Goal: Transaction & Acquisition: Purchase product/service

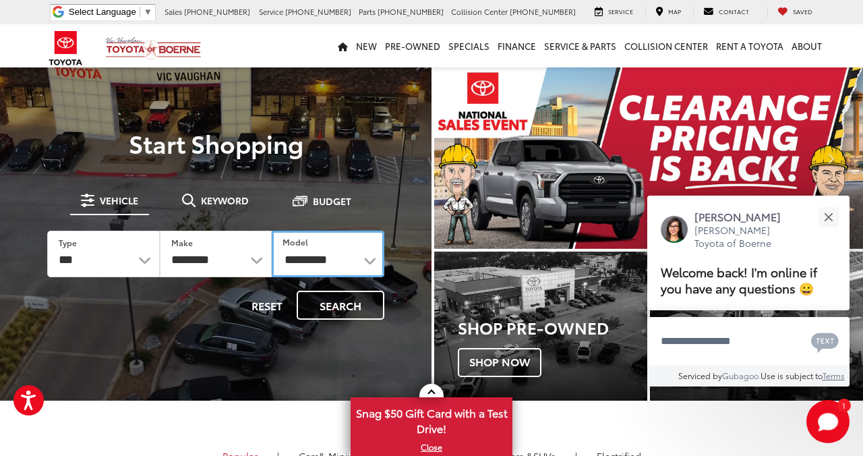
select select "**********"
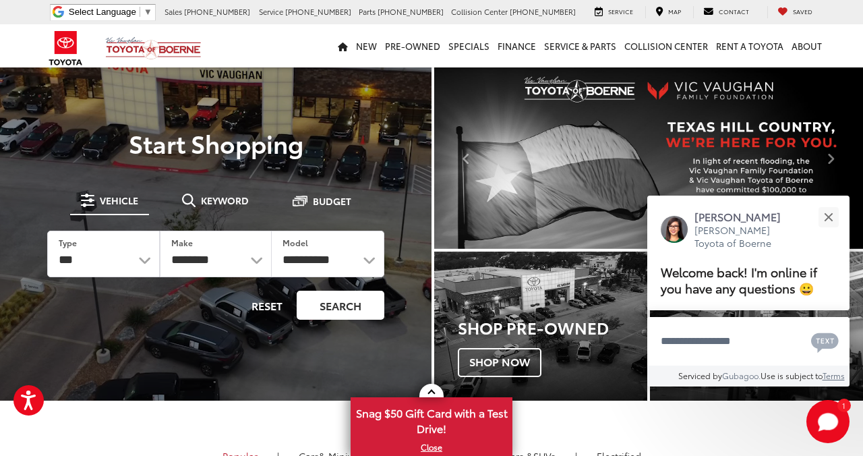
click at [326, 305] on button "Search" at bounding box center [341, 304] width 88 height 29
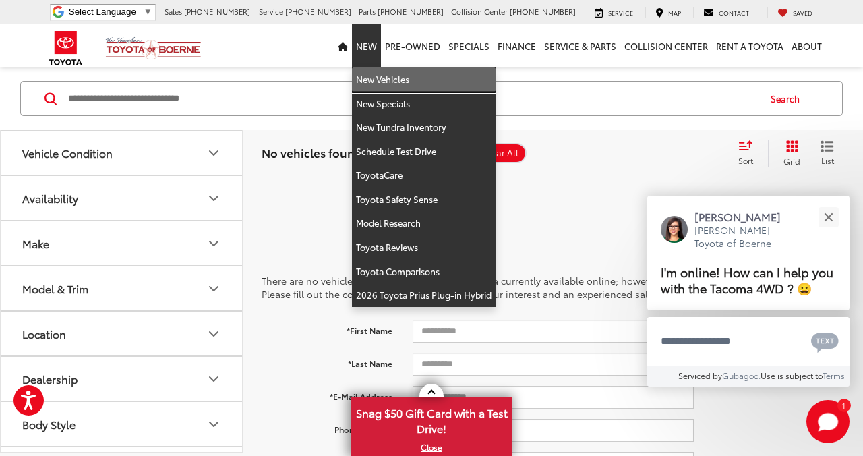
click at [373, 82] on link "New Vehicles" at bounding box center [424, 79] width 144 height 24
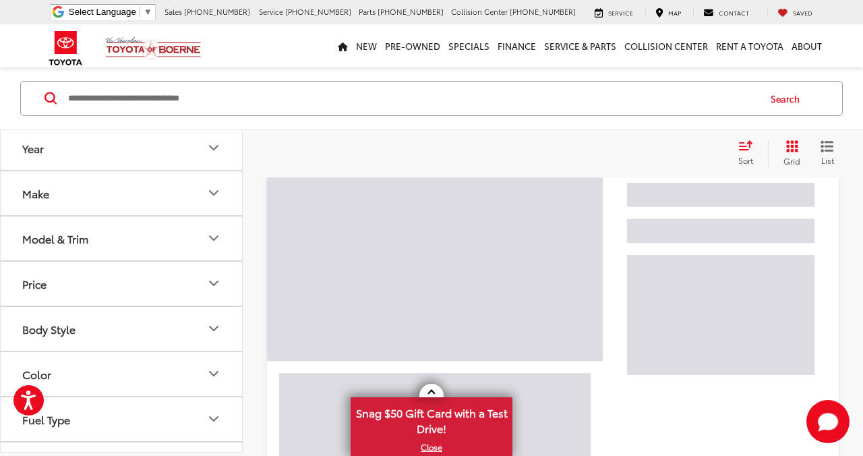
click at [216, 241] on icon "Model & Trim" at bounding box center [214, 238] width 16 height 16
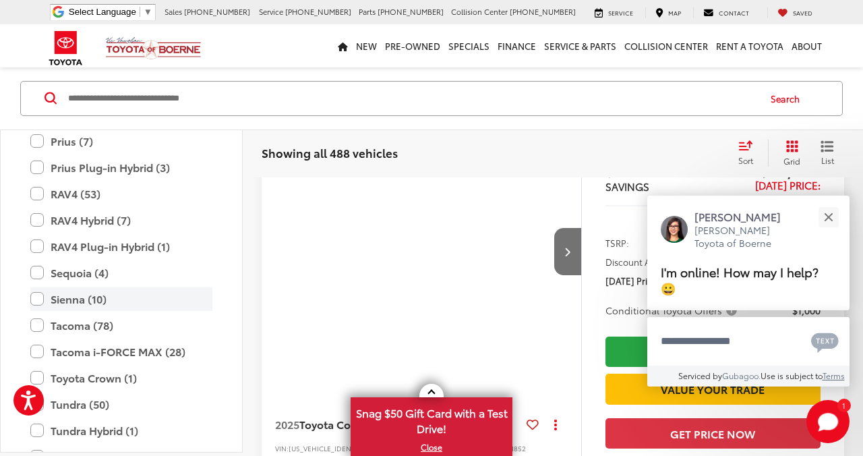
scroll to position [576, 0]
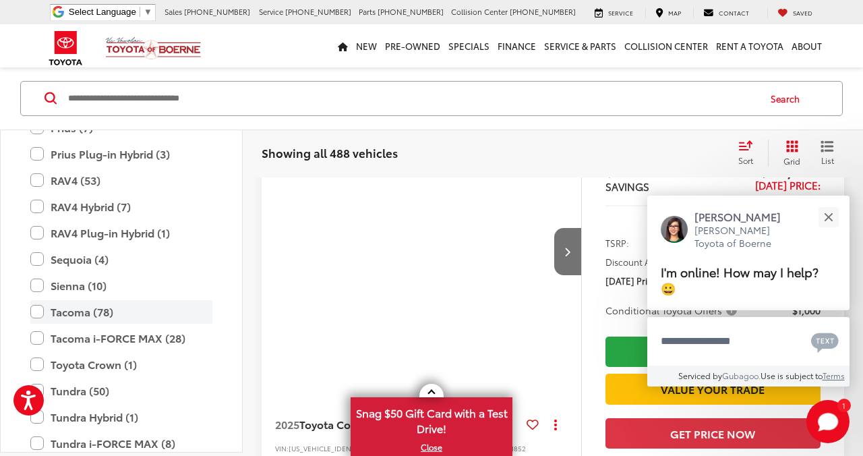
click at [84, 309] on label "Tacoma (78)" at bounding box center [121, 311] width 182 height 24
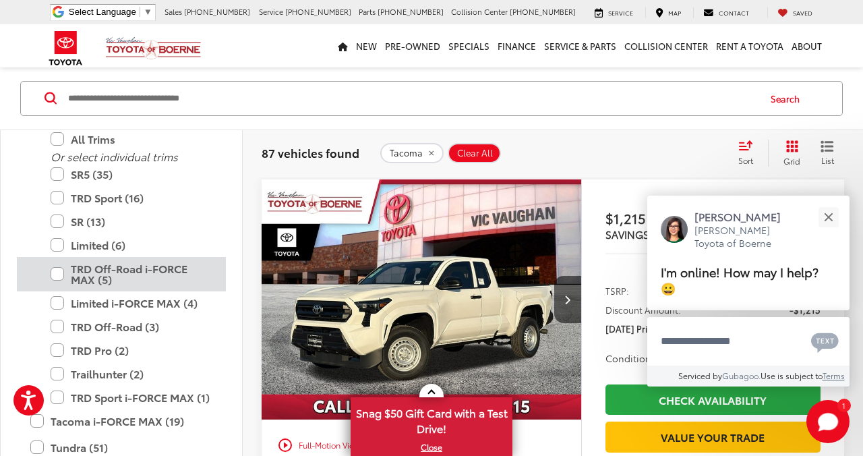
scroll to position [620, 0]
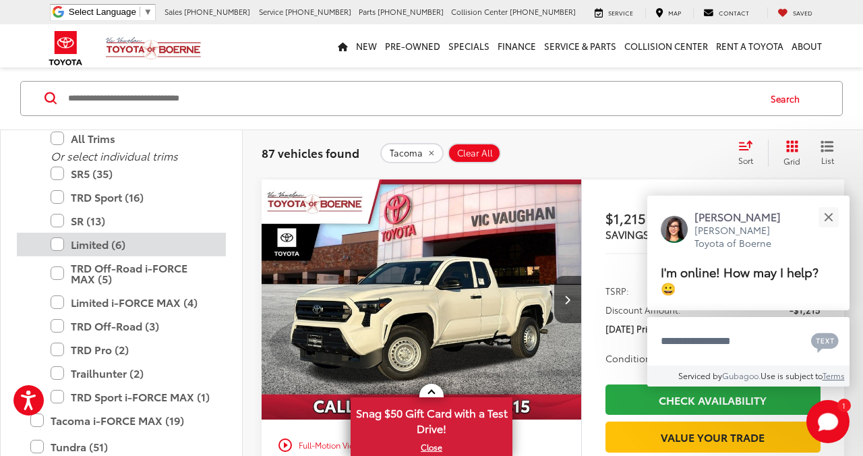
click at [106, 243] on label "Limited (6)" at bounding box center [132, 245] width 162 height 24
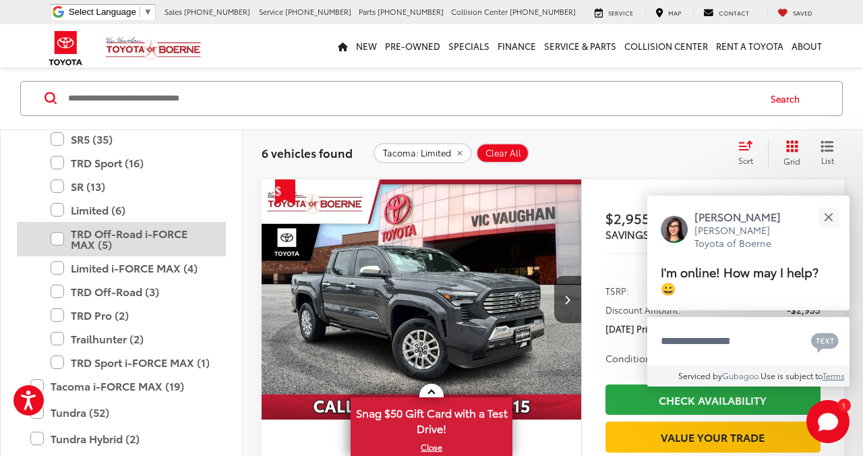
scroll to position [655, 0]
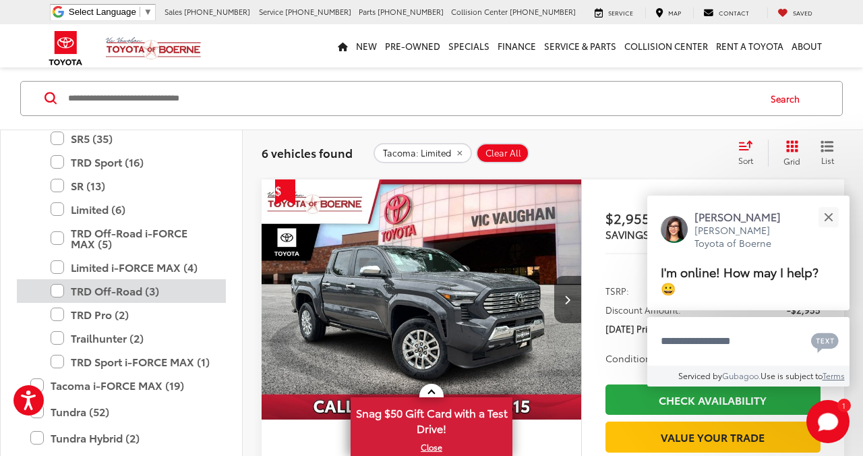
click at [138, 288] on label "TRD Off-Road (3)" at bounding box center [132, 291] width 162 height 24
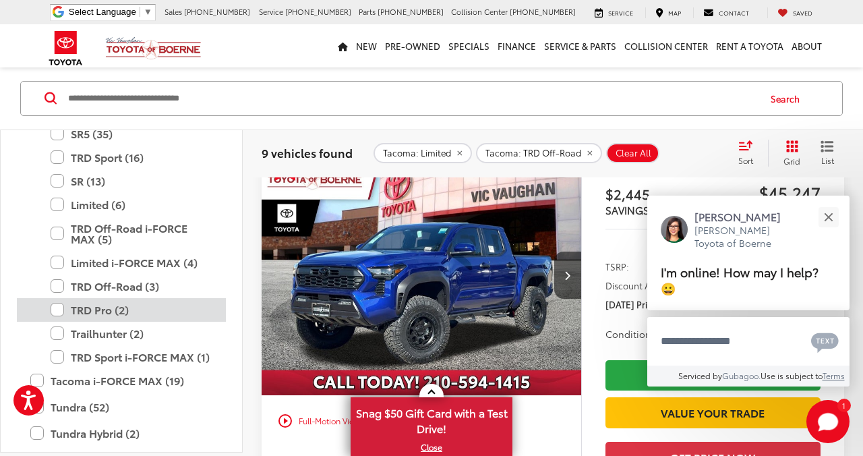
scroll to position [136, 0]
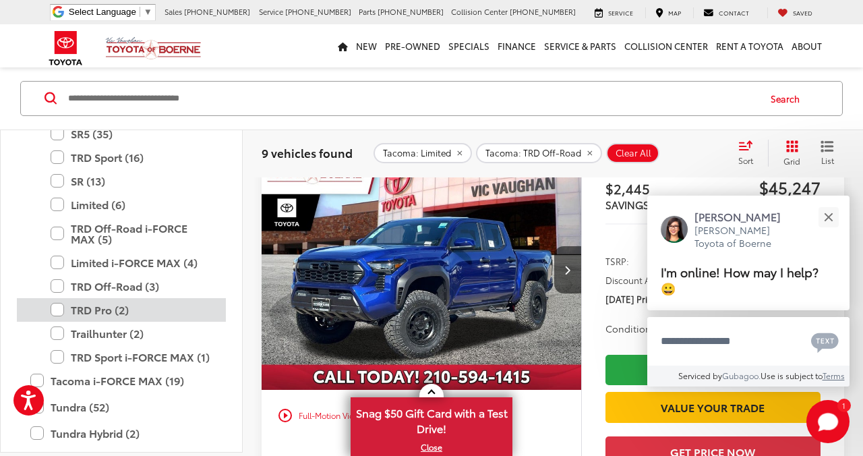
click at [88, 307] on label "TRD Pro (2)" at bounding box center [132, 309] width 162 height 24
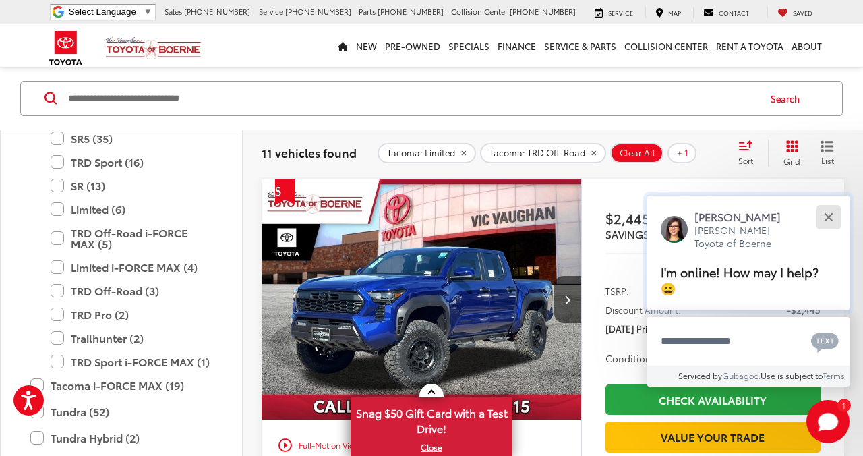
click at [830, 219] on div "Close" at bounding box center [828, 216] width 9 height 9
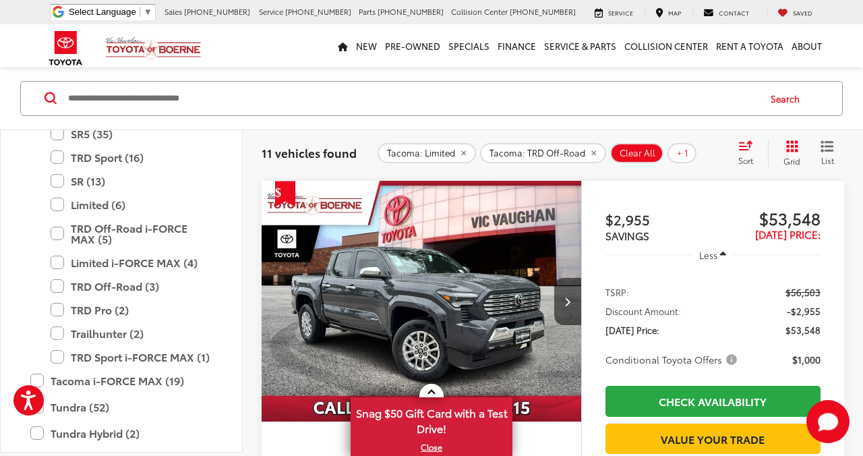
scroll to position [1647, 0]
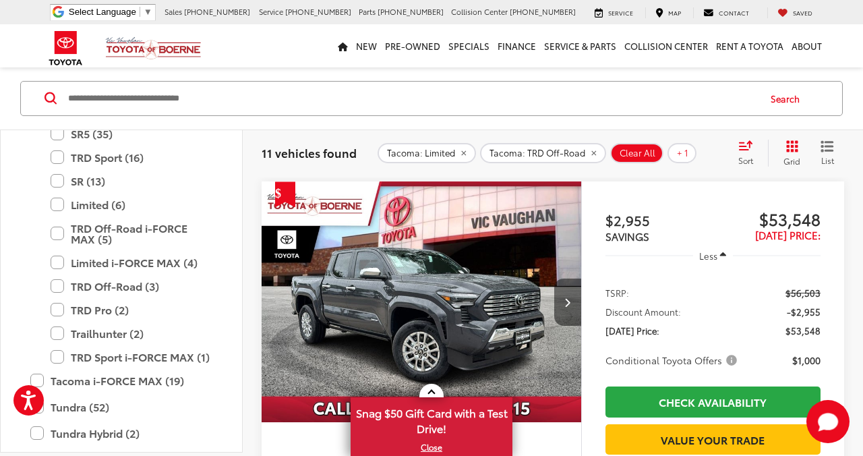
click at [566, 302] on icon "Next image" at bounding box center [567, 301] width 6 height 9
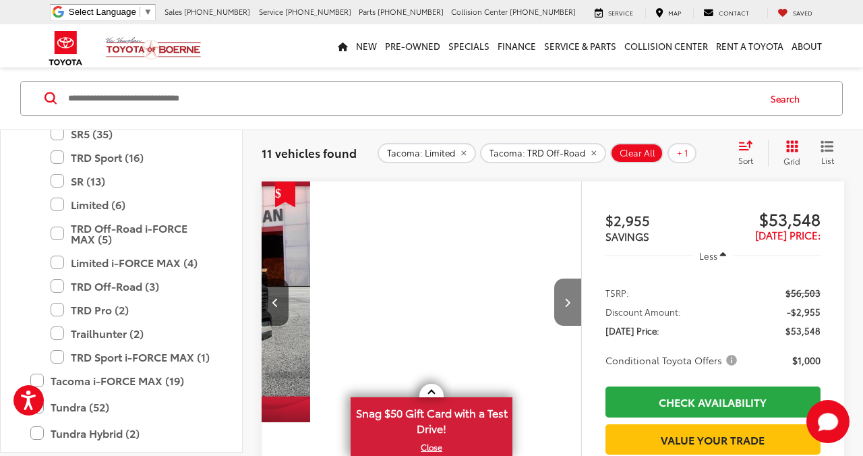
scroll to position [0, 321]
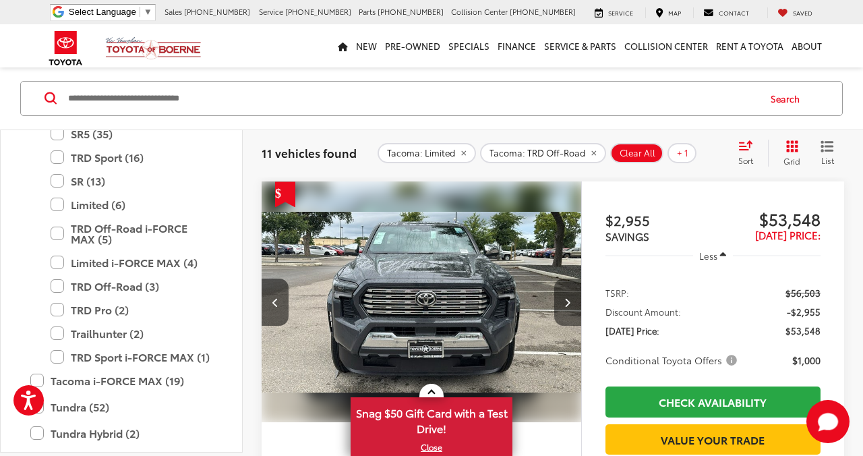
click at [566, 302] on icon "Next image" at bounding box center [567, 301] width 6 height 9
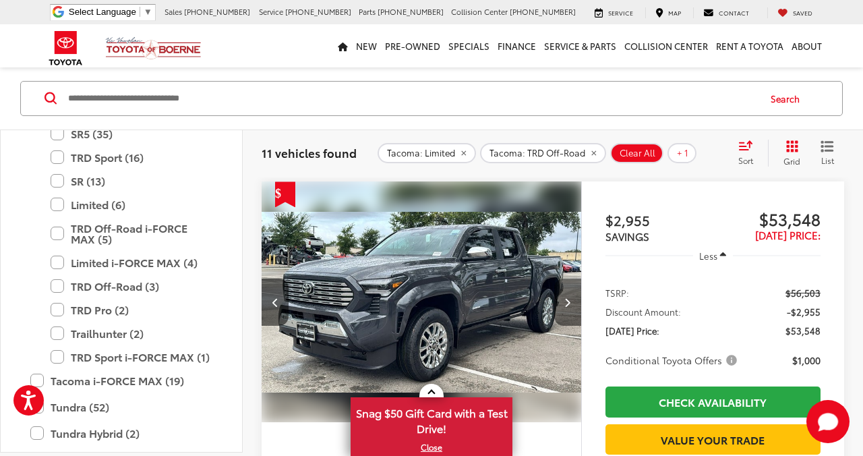
click at [566, 302] on icon "Next image" at bounding box center [567, 301] width 6 height 9
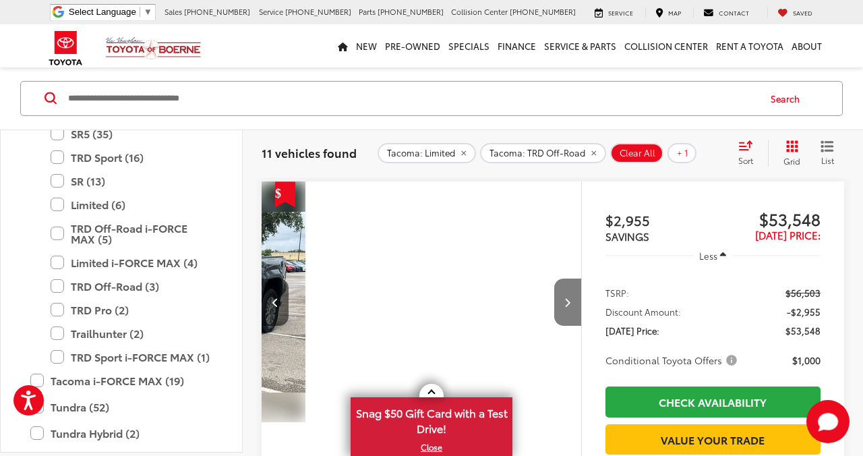
scroll to position [0, 964]
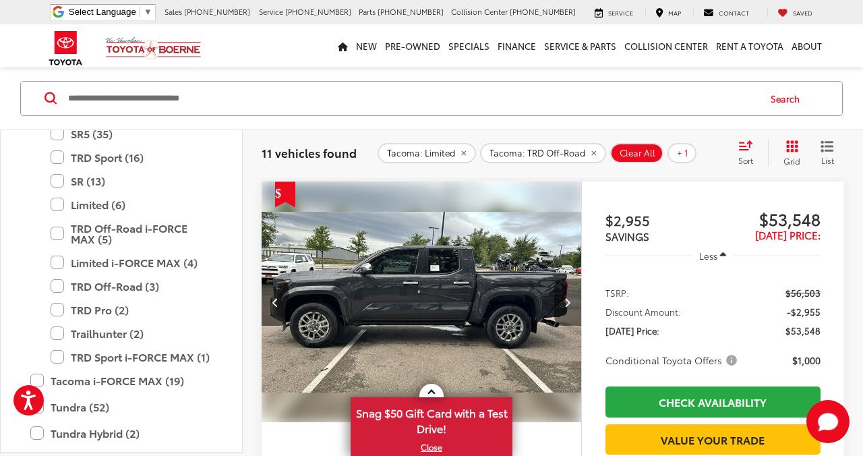
click at [566, 302] on icon "Next image" at bounding box center [567, 301] width 6 height 9
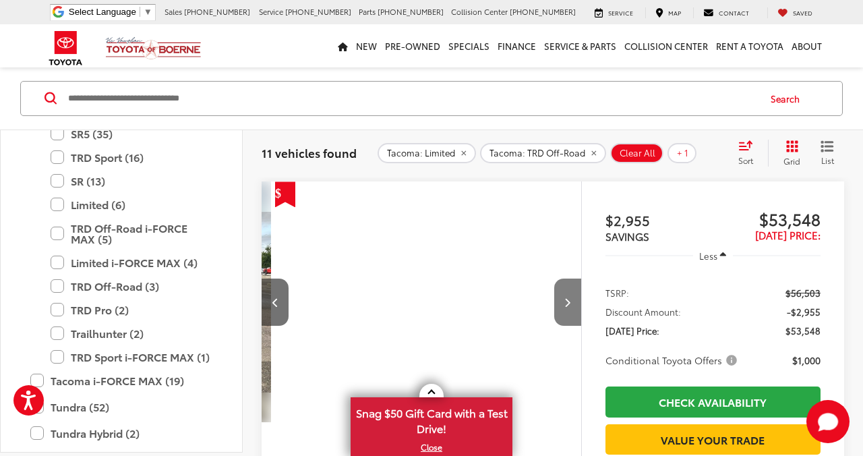
scroll to position [0, 1286]
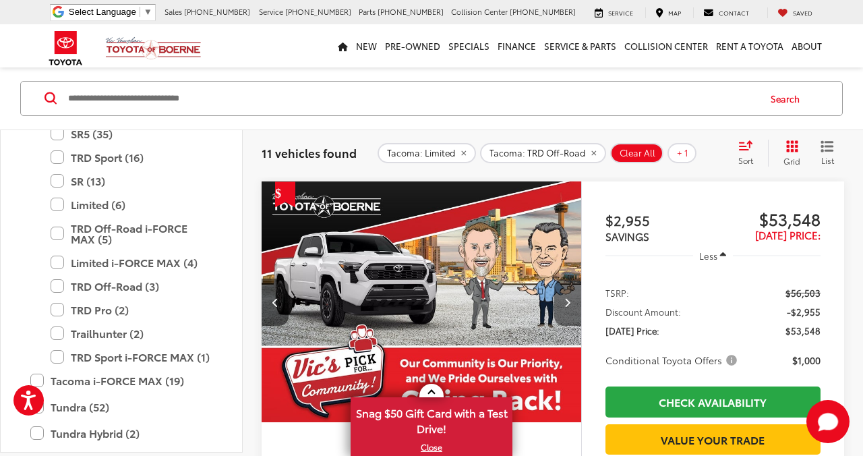
click at [566, 303] on icon "Next image" at bounding box center [567, 301] width 6 height 9
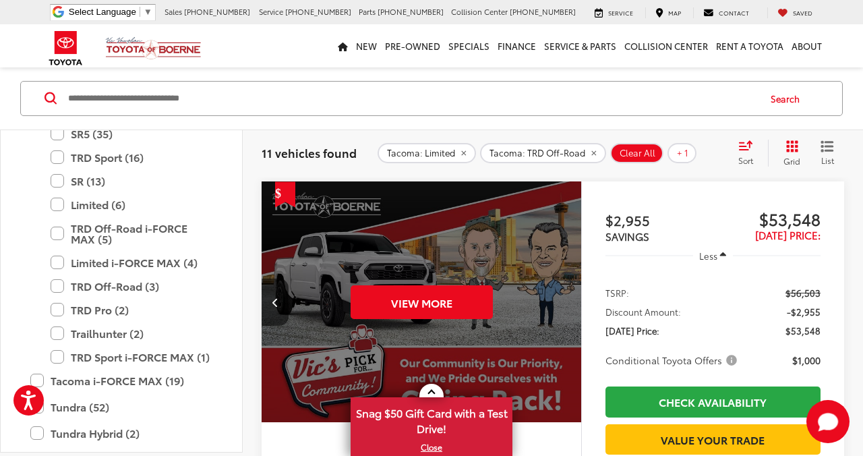
click at [566, 303] on div "View More" at bounding box center [421, 301] width 321 height 241
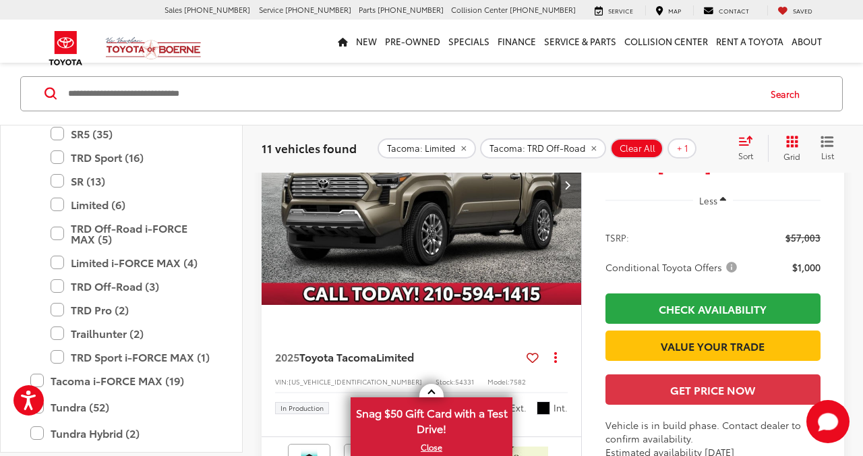
scroll to position [3878, 0]
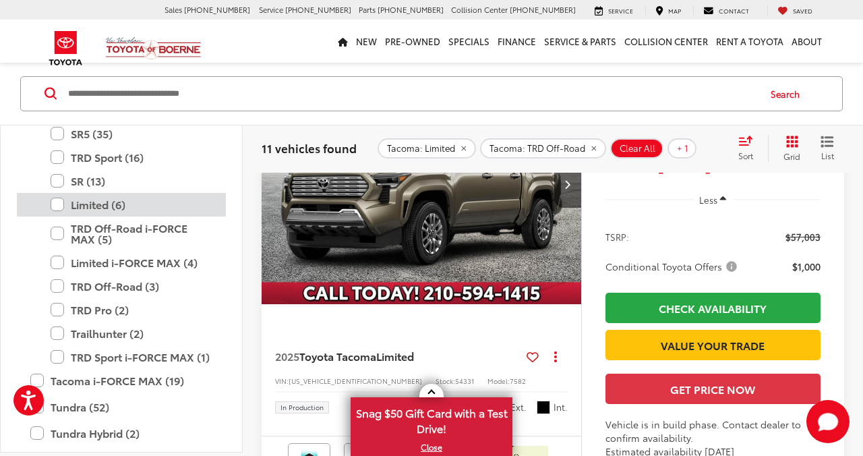
click at [95, 200] on label "Limited (6)" at bounding box center [132, 204] width 162 height 24
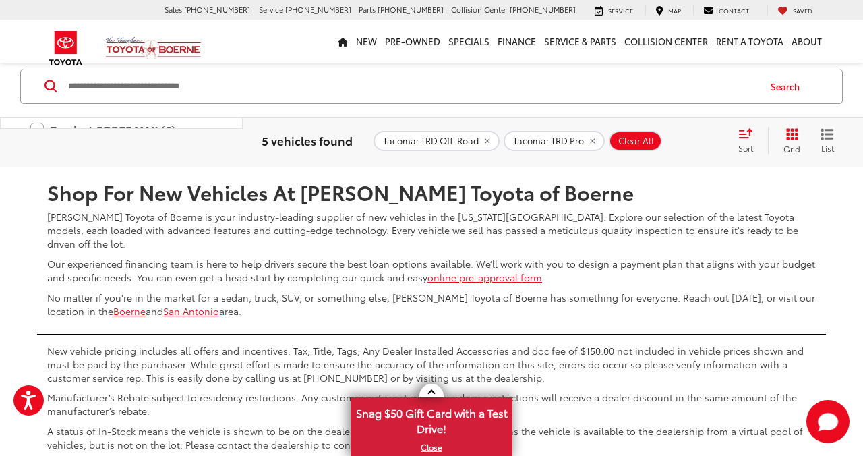
scroll to position [2691, 0]
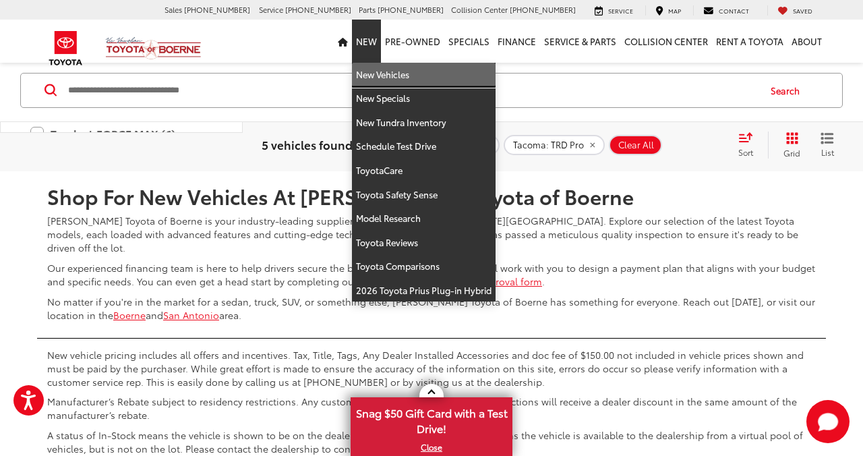
click at [371, 75] on link "New Vehicles" at bounding box center [424, 75] width 144 height 24
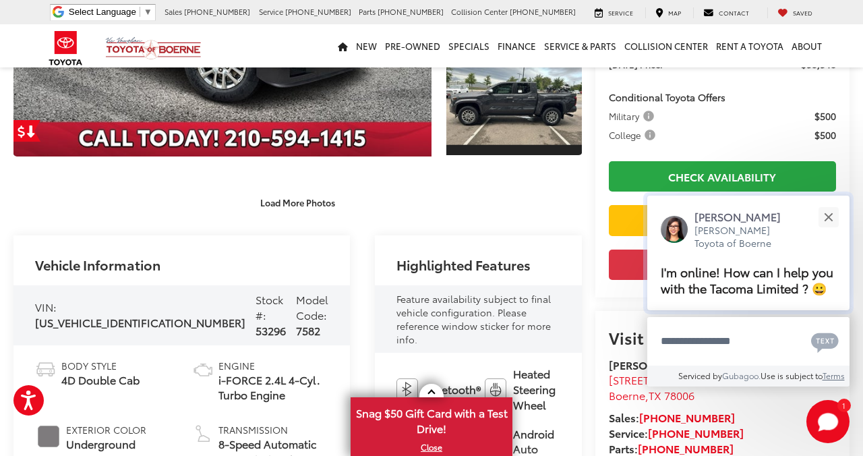
scroll to position [285, 0]
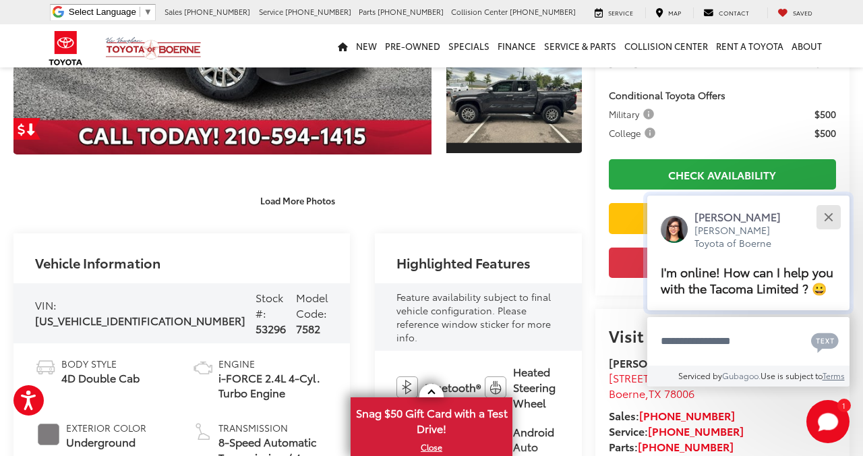
click at [832, 202] on button "Close" at bounding box center [827, 216] width 29 height 29
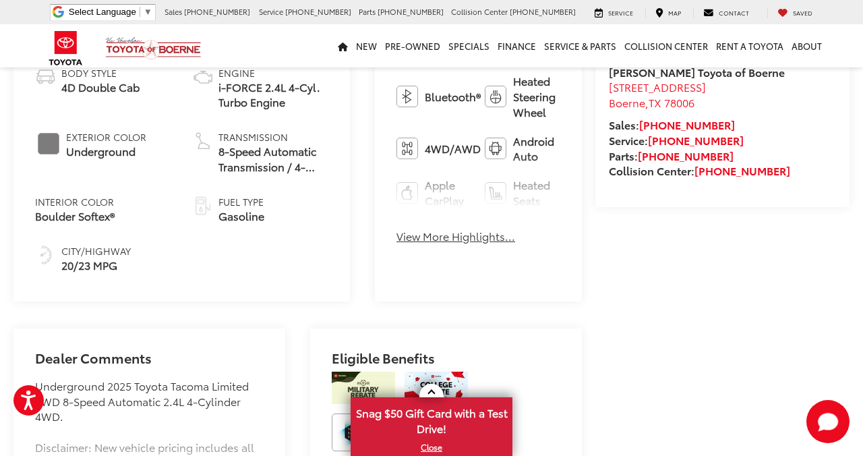
scroll to position [576, 0]
click at [420, 229] on button "View More Highlights..." at bounding box center [455, 236] width 119 height 16
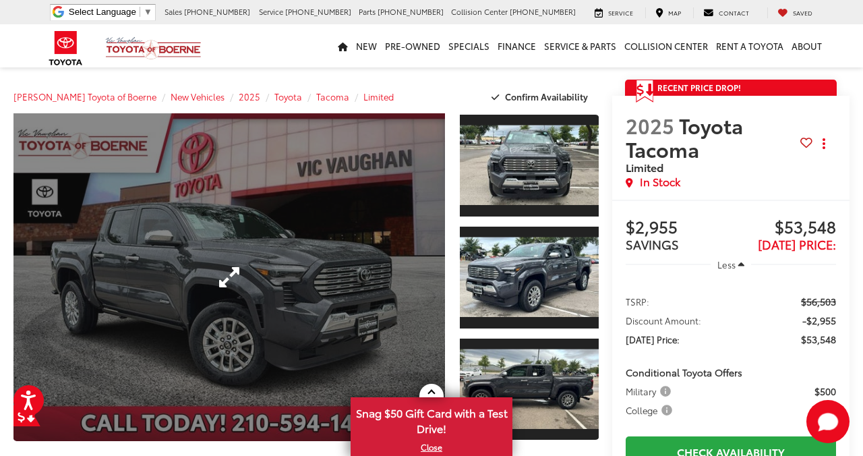
scroll to position [3, 0]
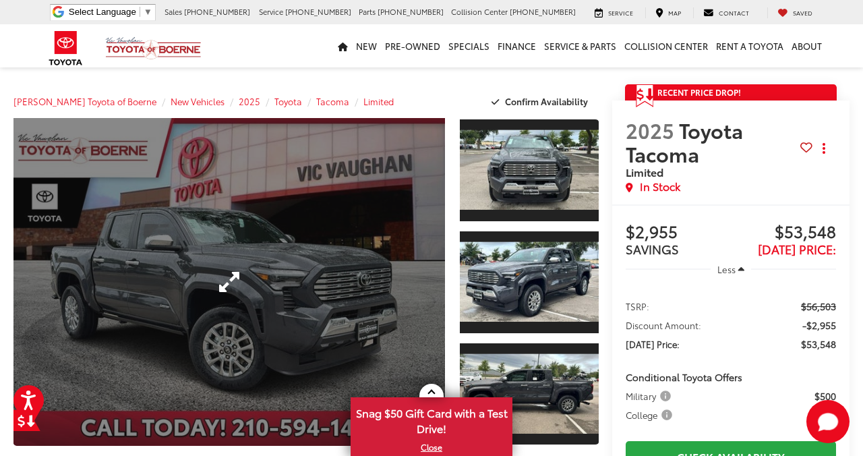
click at [341, 256] on link "Expand Photo 0" at bounding box center [228, 282] width 431 height 328
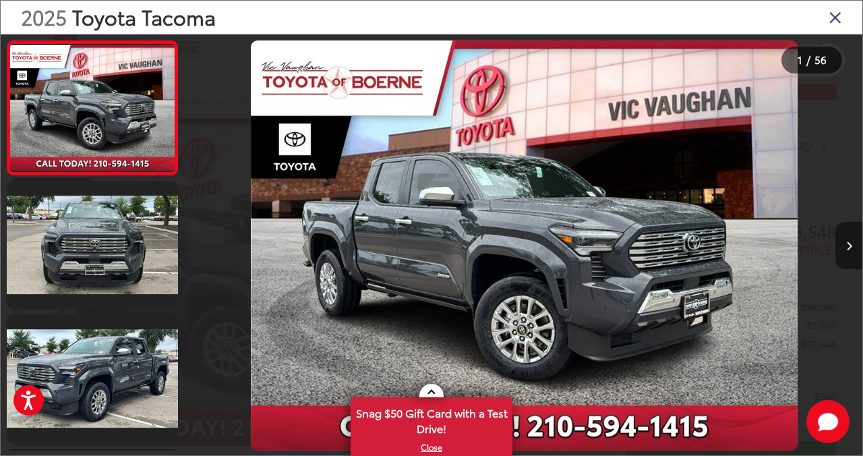
click at [848, 243] on icon "Next image" at bounding box center [849, 245] width 6 height 9
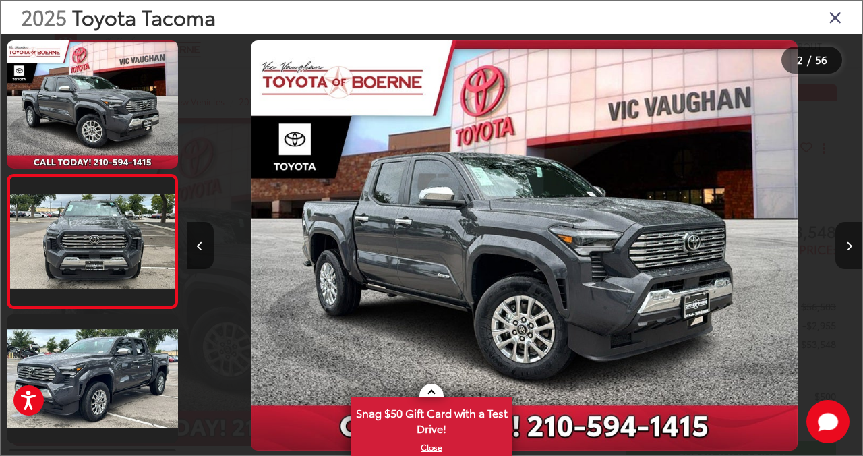
scroll to position [0, 675]
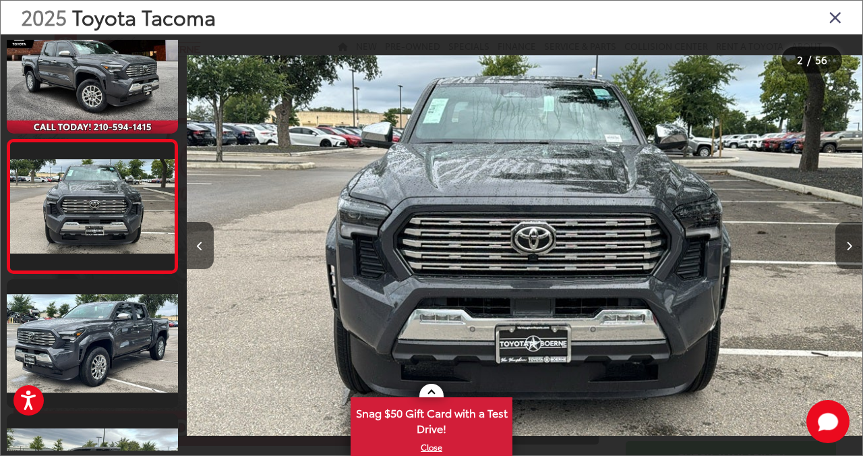
click at [848, 243] on icon "Next image" at bounding box center [849, 245] width 6 height 9
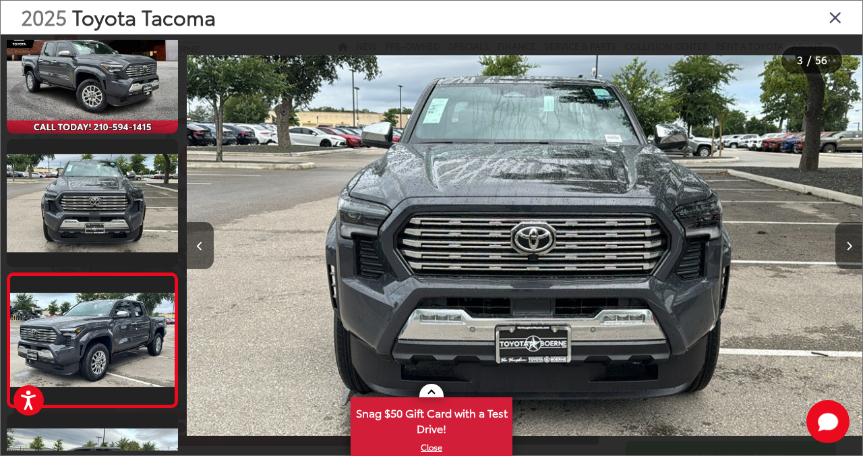
scroll to position [0, 1351]
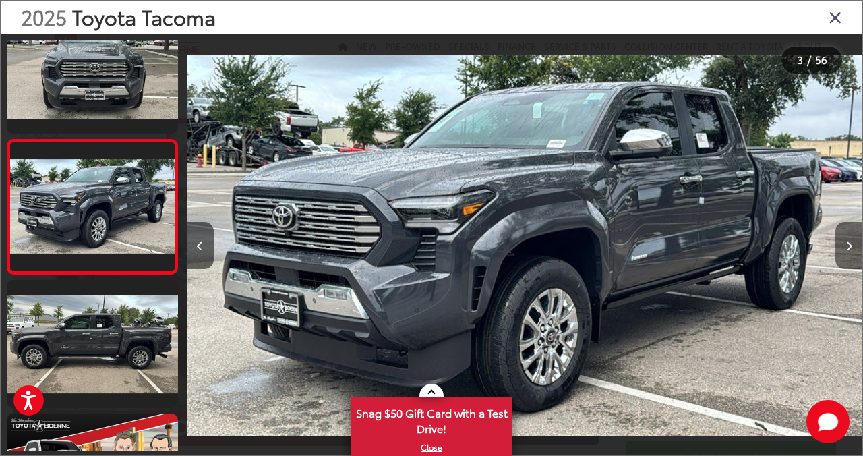
click at [848, 243] on icon "Next image" at bounding box center [849, 245] width 6 height 9
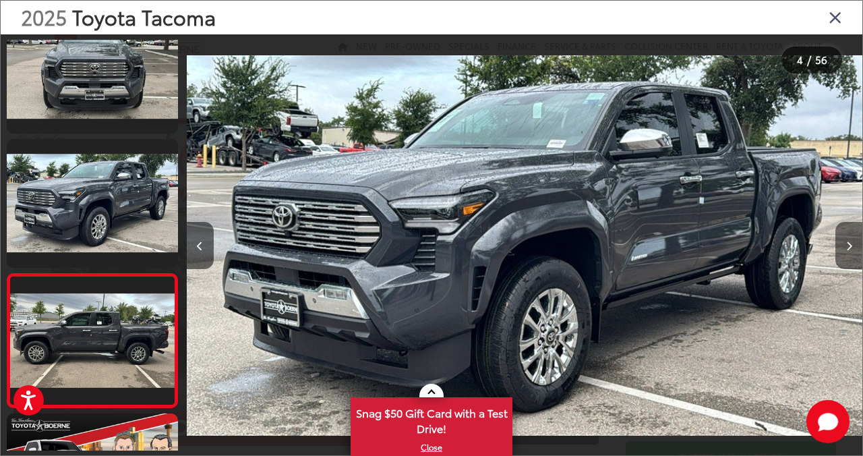
scroll to position [0, 2027]
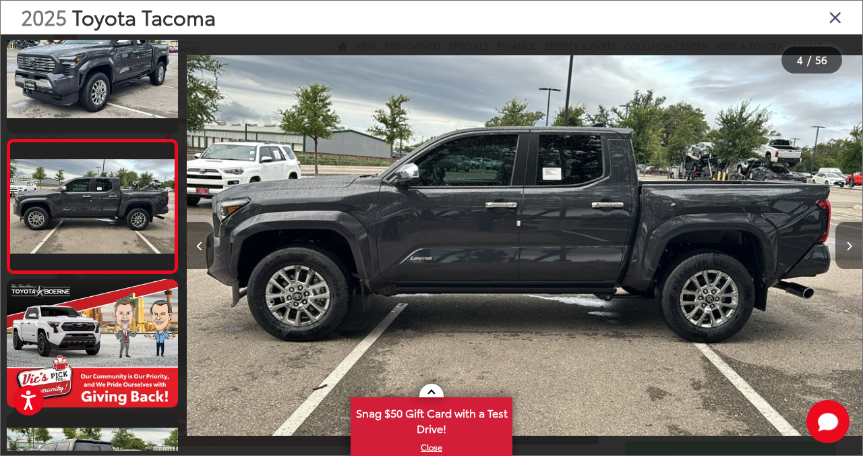
click at [848, 243] on icon "Next image" at bounding box center [849, 245] width 6 height 9
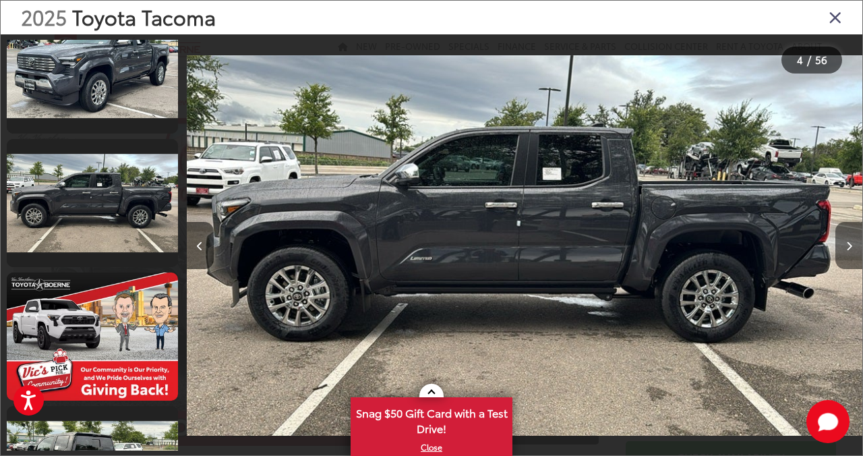
scroll to position [0, 2703]
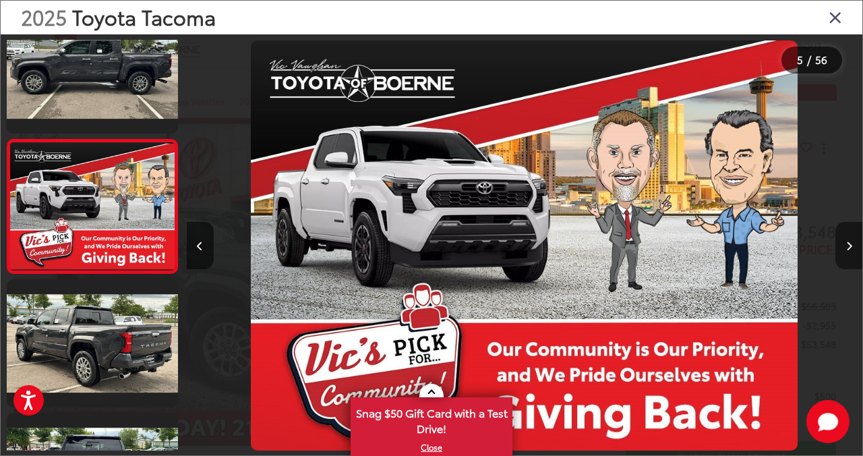
click at [848, 243] on icon "Next image" at bounding box center [849, 245] width 6 height 9
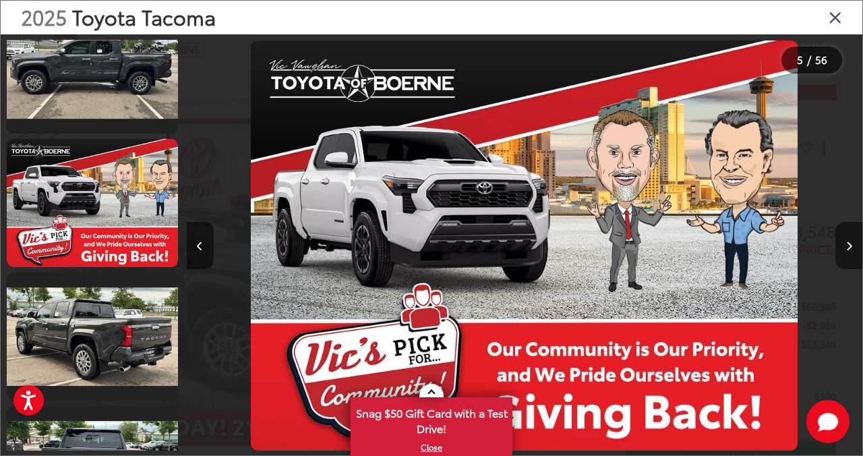
scroll to position [0, 3378]
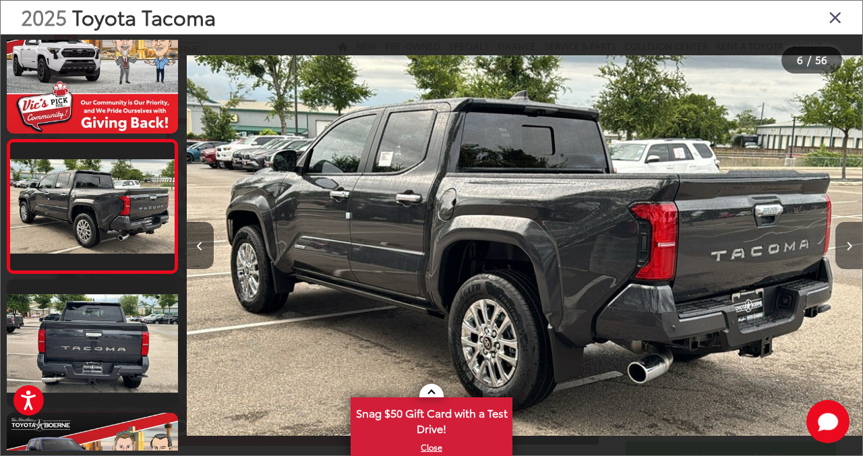
click at [848, 243] on icon "Next image" at bounding box center [849, 245] width 6 height 9
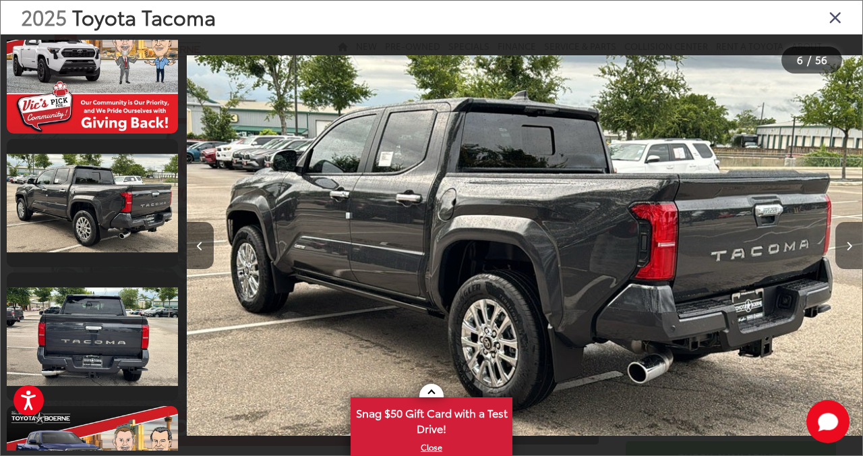
scroll to position [0, 4053]
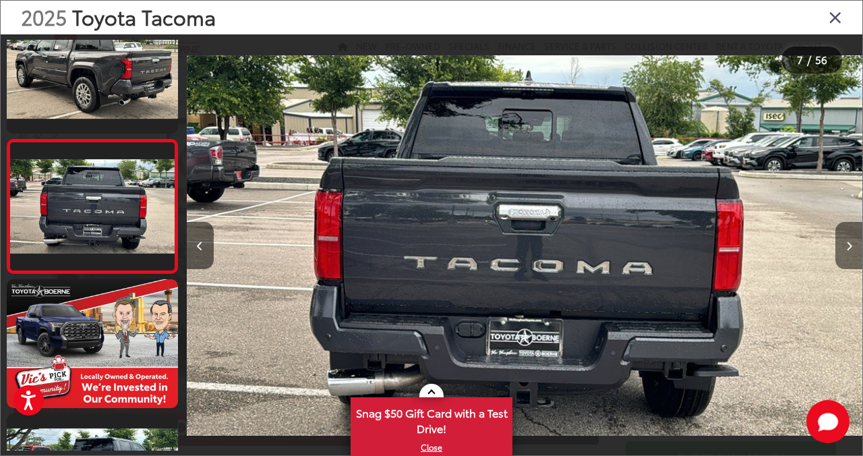
click at [848, 243] on icon "Next image" at bounding box center [849, 245] width 6 height 9
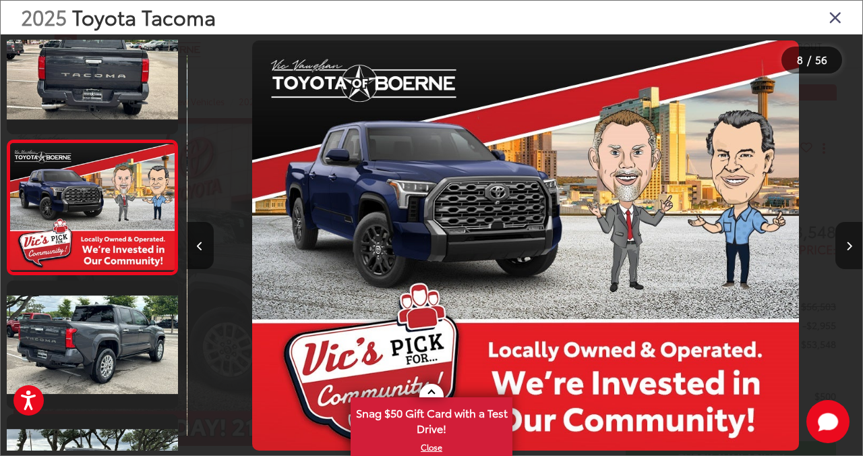
scroll to position [0, 4729]
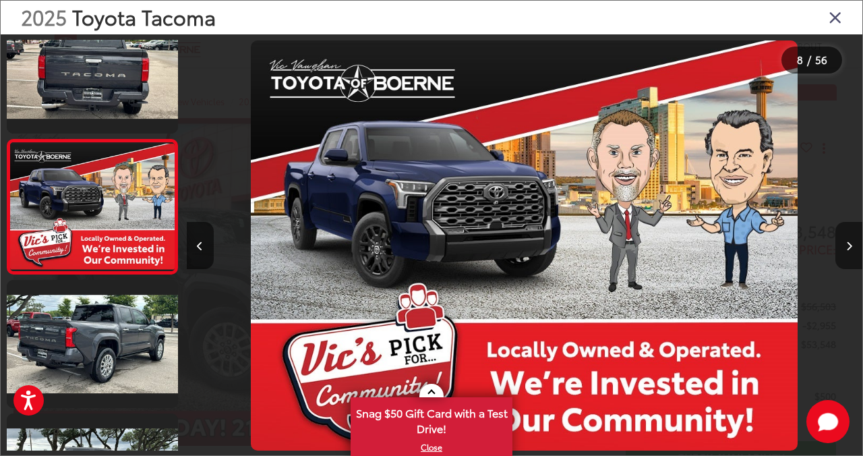
click at [847, 243] on icon "Next image" at bounding box center [849, 245] width 6 height 9
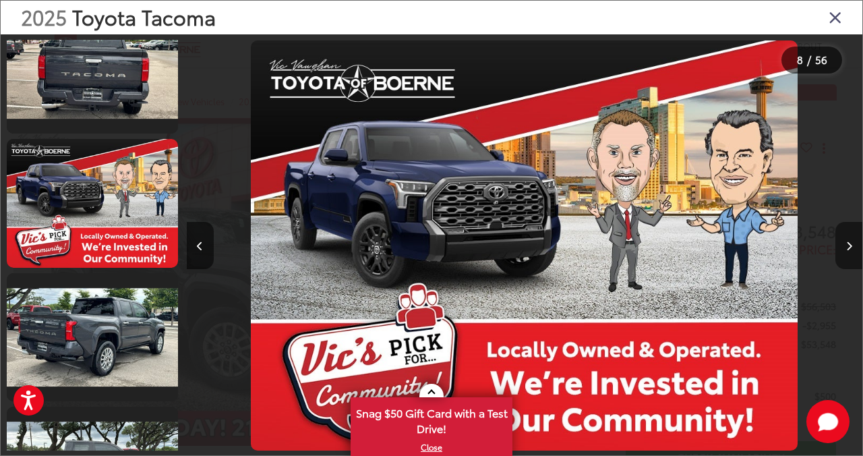
scroll to position [0, 5404]
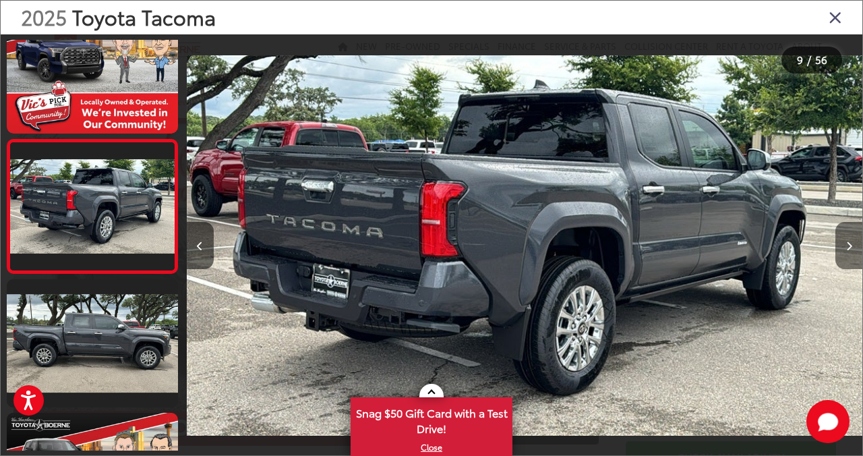
click at [846, 248] on icon "Next image" at bounding box center [849, 245] width 6 height 9
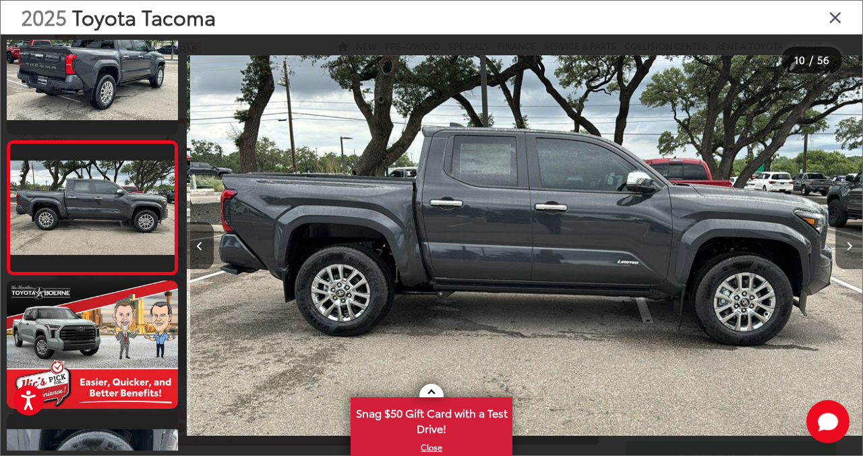
scroll to position [0, 6080]
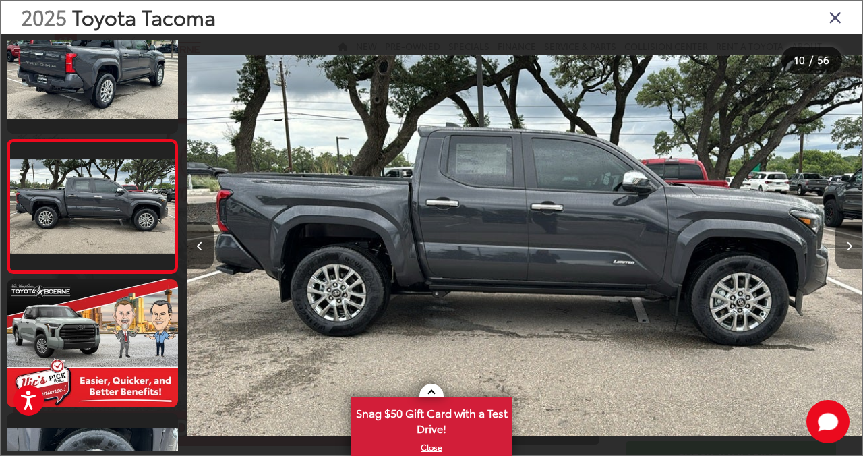
click at [846, 248] on icon "Next image" at bounding box center [849, 245] width 6 height 9
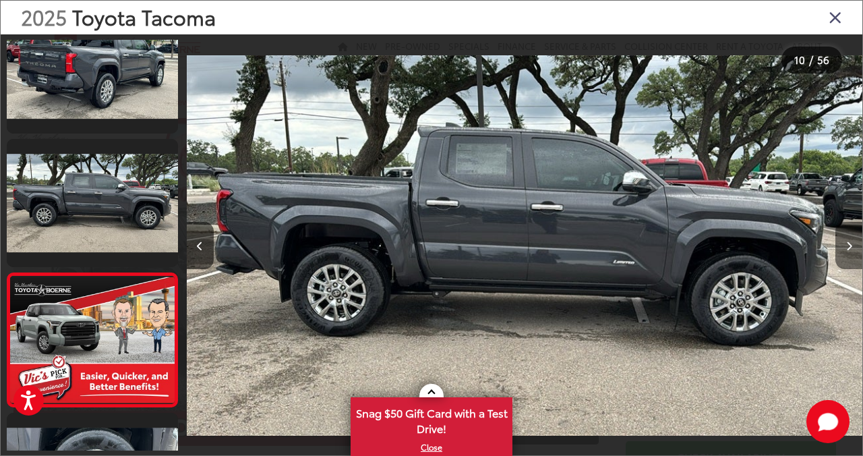
scroll to position [0, 6756]
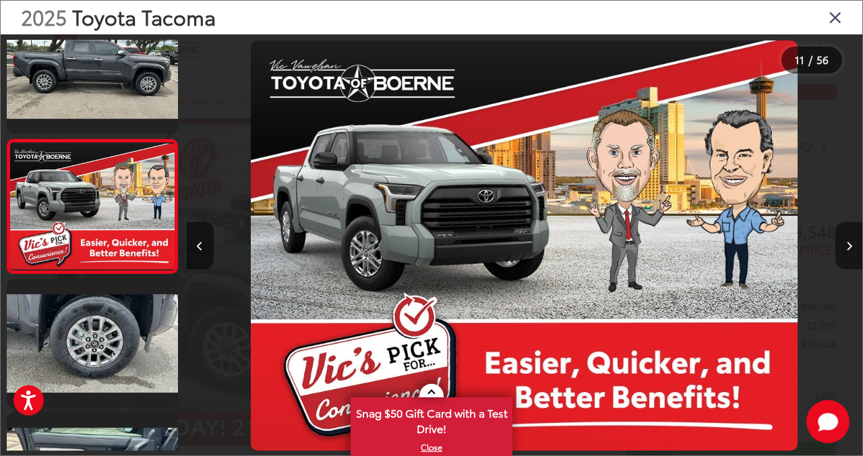
click at [846, 248] on icon "Next image" at bounding box center [849, 245] width 6 height 9
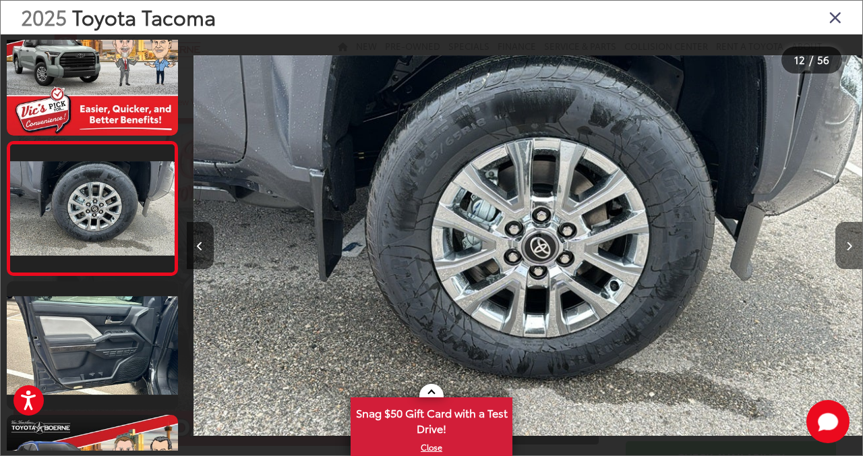
scroll to position [0, 0]
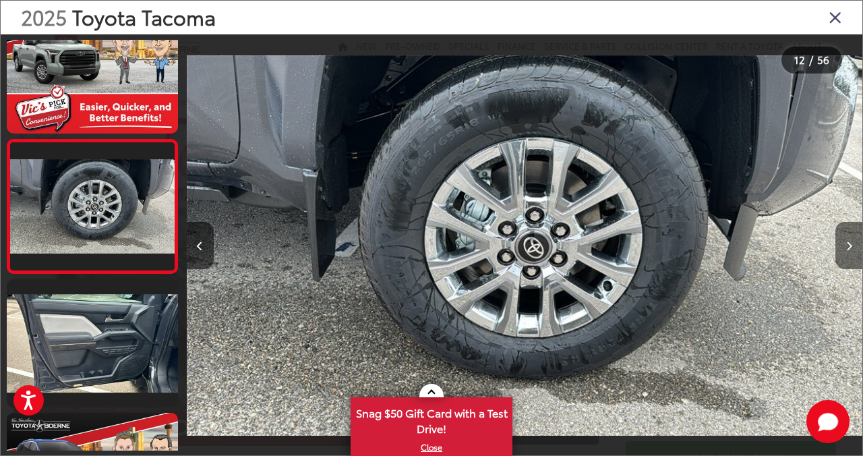
click at [846, 248] on icon "Next image" at bounding box center [849, 245] width 6 height 9
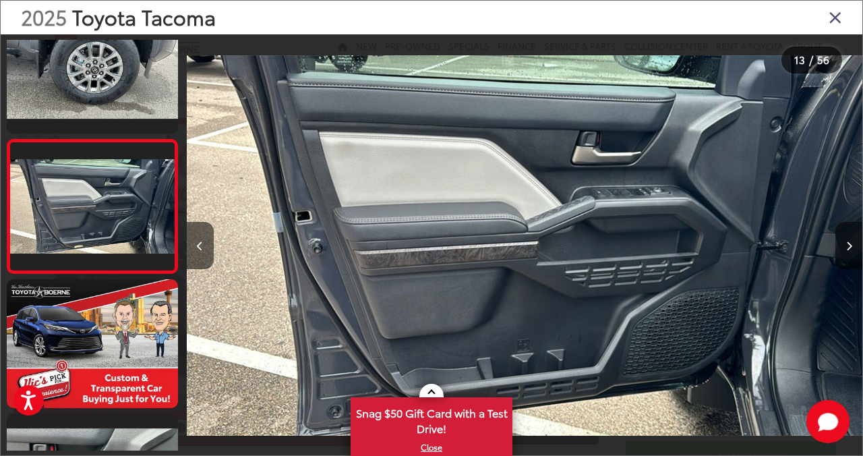
click at [846, 248] on icon "Next image" at bounding box center [849, 245] width 6 height 9
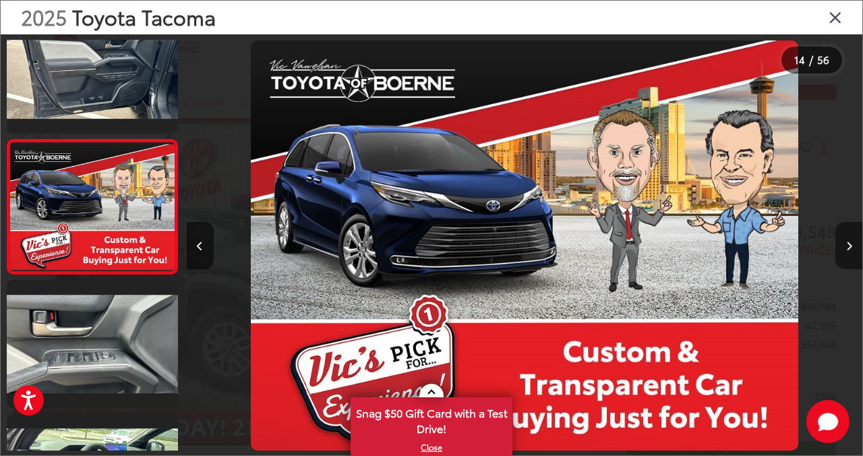
click at [846, 248] on icon "Next image" at bounding box center [849, 245] width 6 height 9
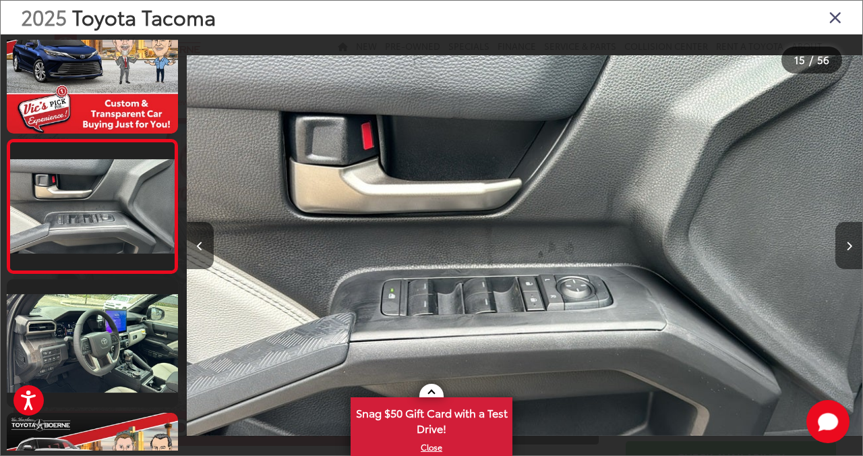
click at [846, 248] on icon "Next image" at bounding box center [849, 245] width 6 height 9
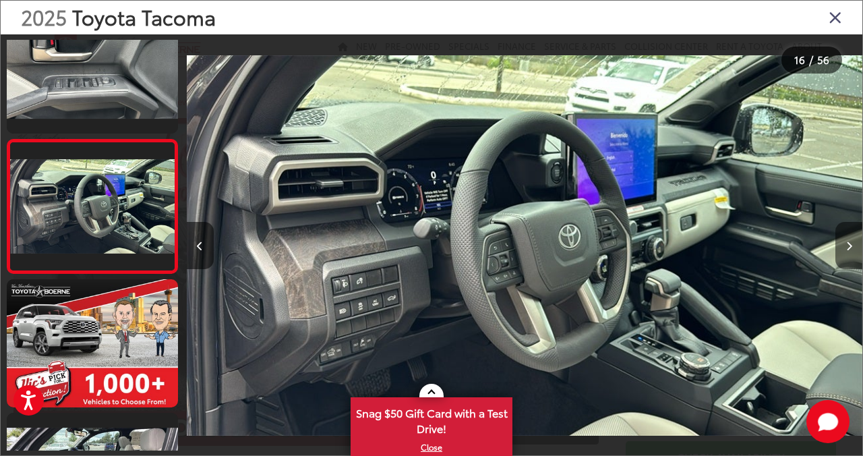
click at [846, 248] on icon "Next image" at bounding box center [849, 245] width 6 height 9
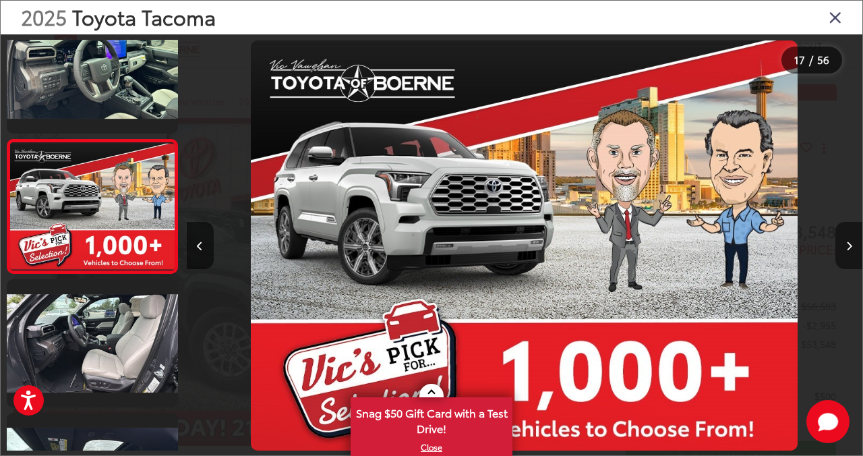
click at [846, 248] on icon "Next image" at bounding box center [849, 245] width 6 height 9
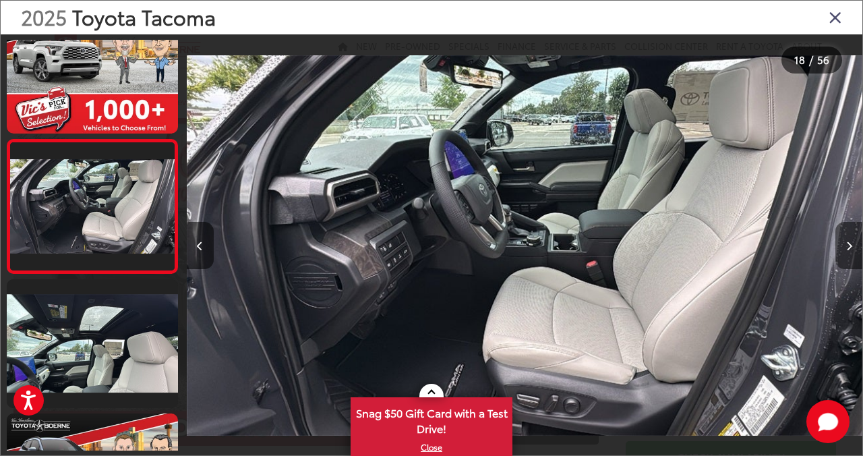
click at [846, 248] on icon "Next image" at bounding box center [849, 245] width 6 height 9
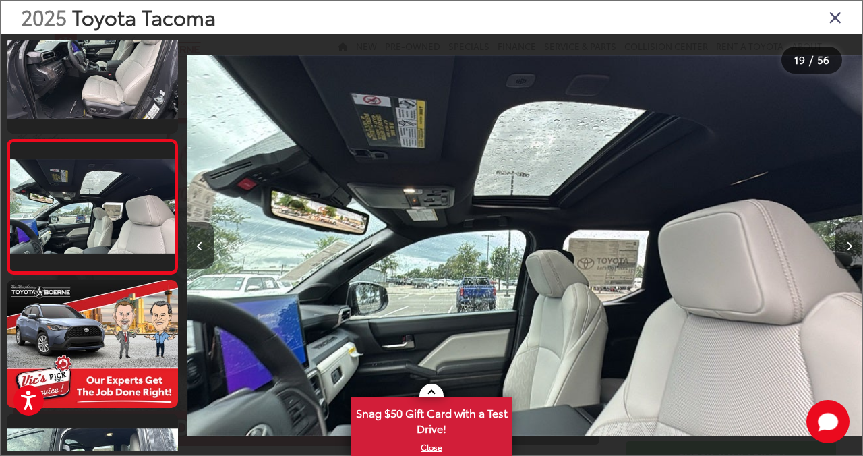
click at [846, 248] on icon "Next image" at bounding box center [849, 245] width 6 height 9
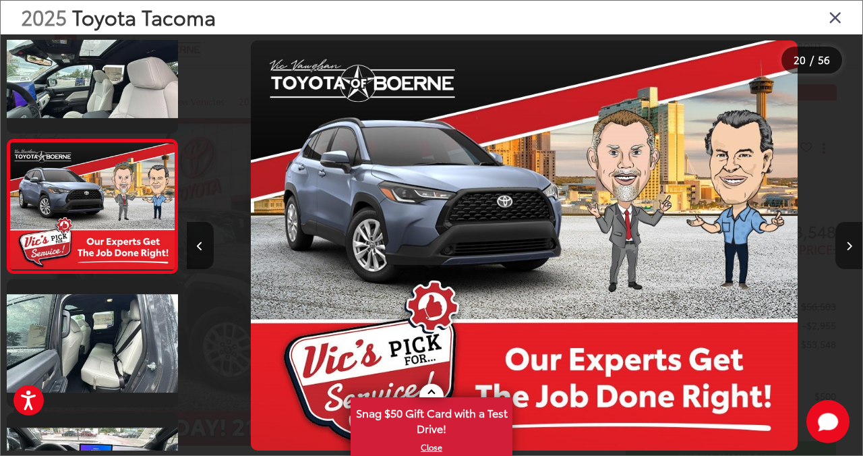
click at [846, 248] on icon "Next image" at bounding box center [849, 245] width 6 height 9
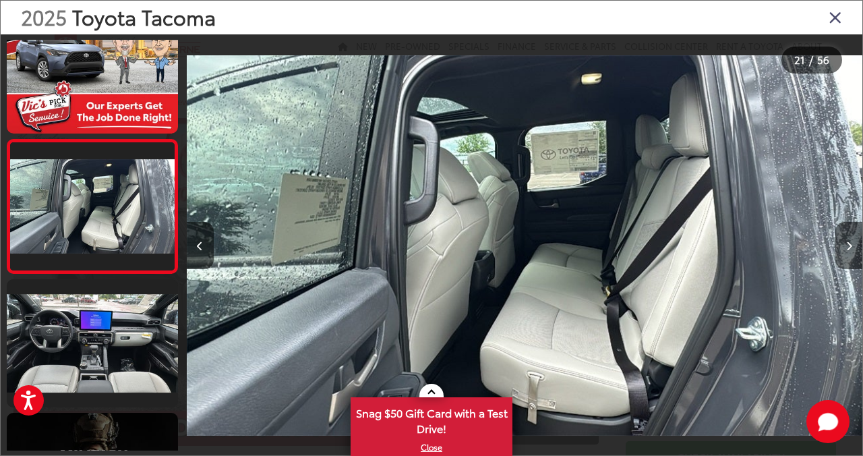
click at [846, 248] on icon "Next image" at bounding box center [849, 245] width 6 height 9
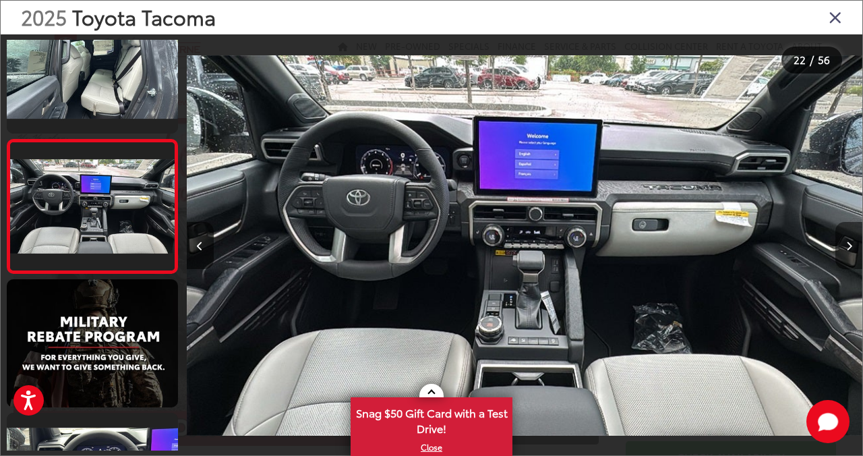
click at [846, 248] on icon "Next image" at bounding box center [849, 245] width 6 height 9
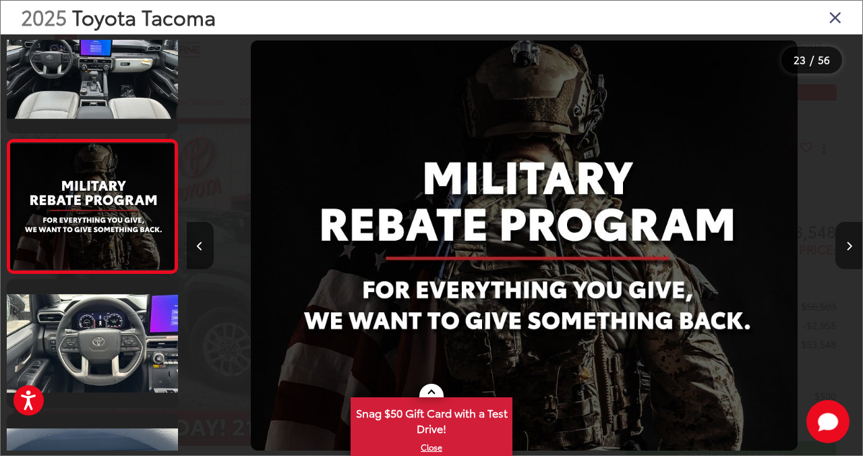
click at [846, 248] on icon "Next image" at bounding box center [849, 245] width 6 height 9
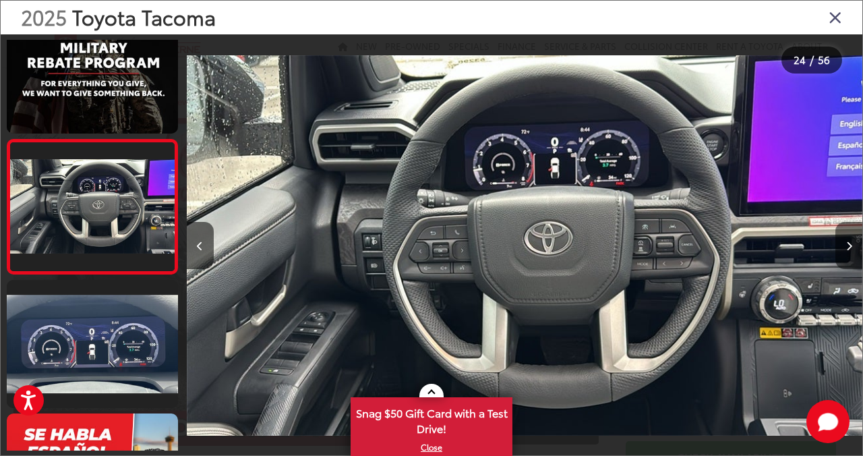
click at [846, 248] on icon "Next image" at bounding box center [849, 245] width 6 height 9
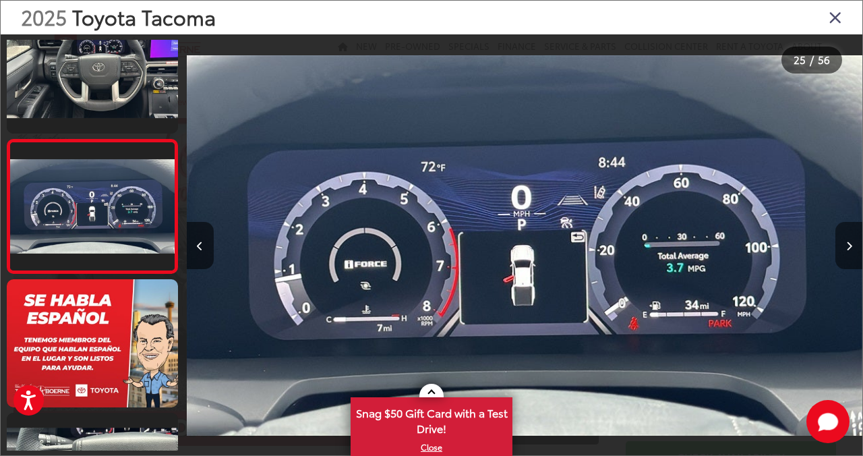
click at [846, 248] on icon "Next image" at bounding box center [849, 245] width 6 height 9
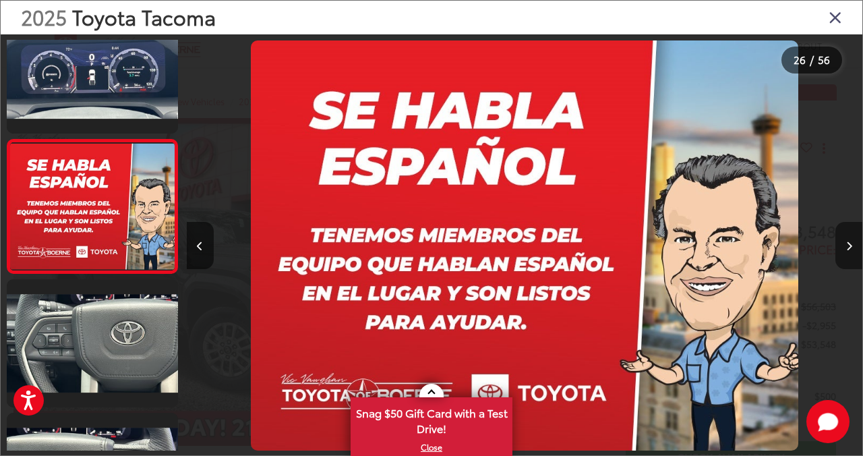
click at [846, 248] on icon "Next image" at bounding box center [849, 245] width 6 height 9
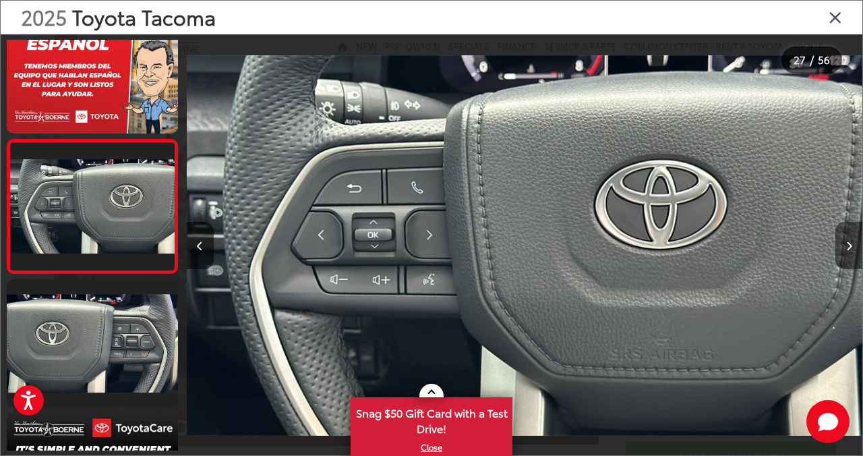
click at [846, 248] on icon "Next image" at bounding box center [849, 245] width 6 height 9
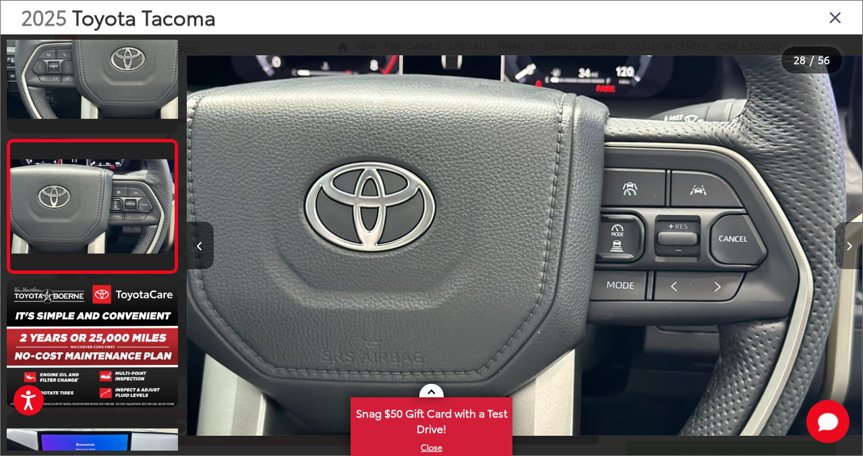
click at [846, 248] on icon "Next image" at bounding box center [849, 245] width 6 height 9
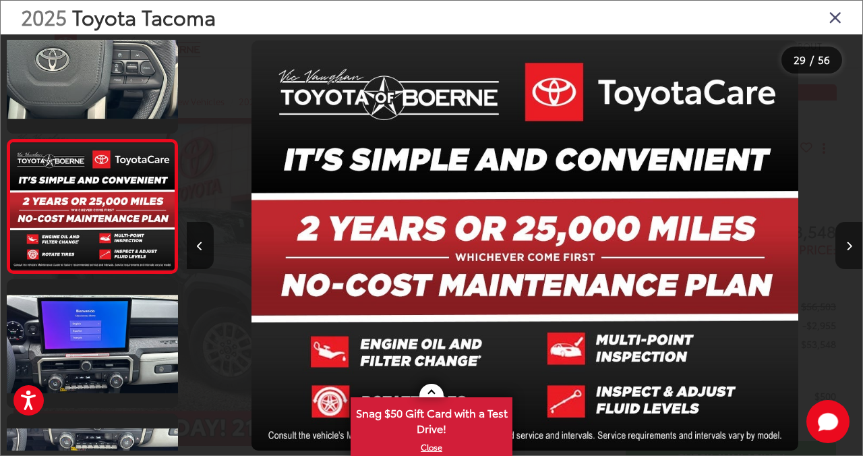
click at [848, 249] on icon "Next image" at bounding box center [849, 245] width 6 height 9
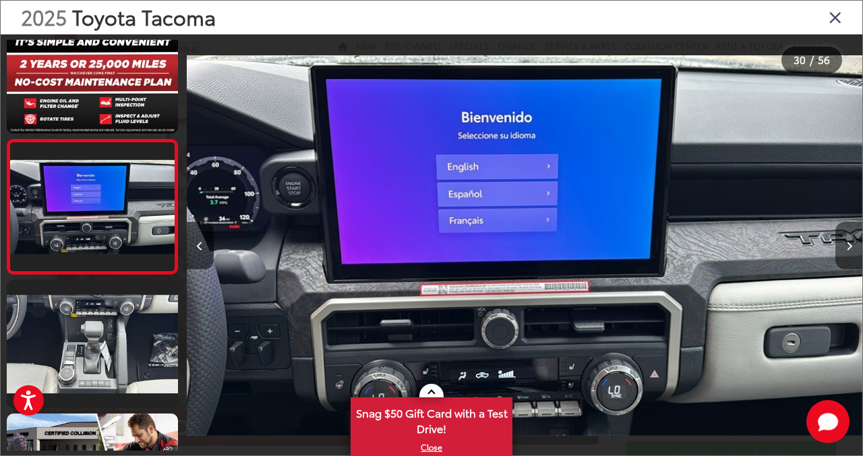
click at [848, 249] on icon "Next image" at bounding box center [849, 245] width 6 height 9
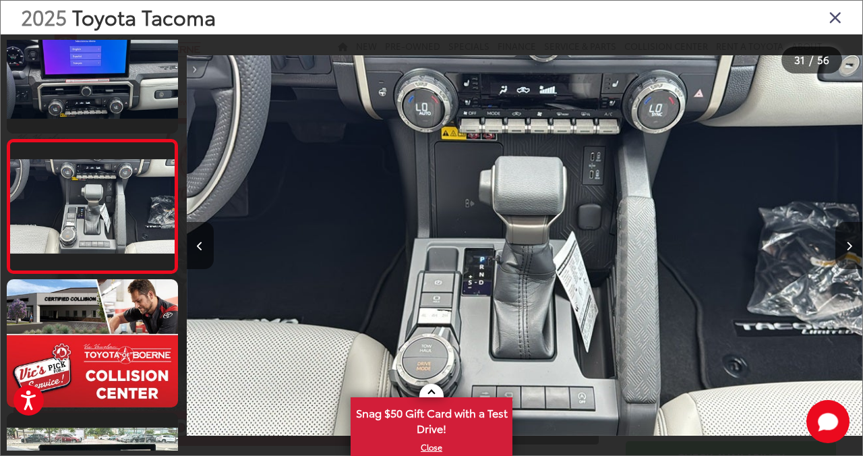
click at [551, 317] on img "2025 Toyota Tacoma Limited 30" at bounding box center [524, 245] width 675 height 410
click at [555, 331] on img "2025 Toyota Tacoma Limited 30" at bounding box center [524, 245] width 675 height 410
click at [832, 18] on icon "Close gallery" at bounding box center [834, 17] width 13 height 18
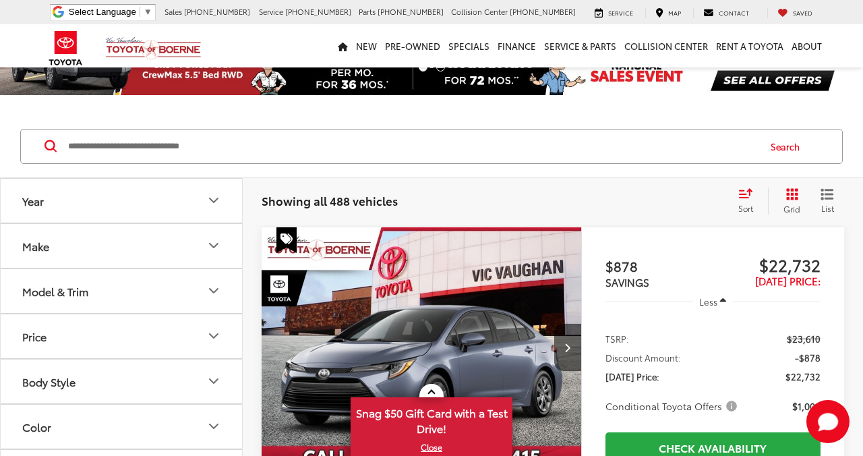
scroll to position [60, 0]
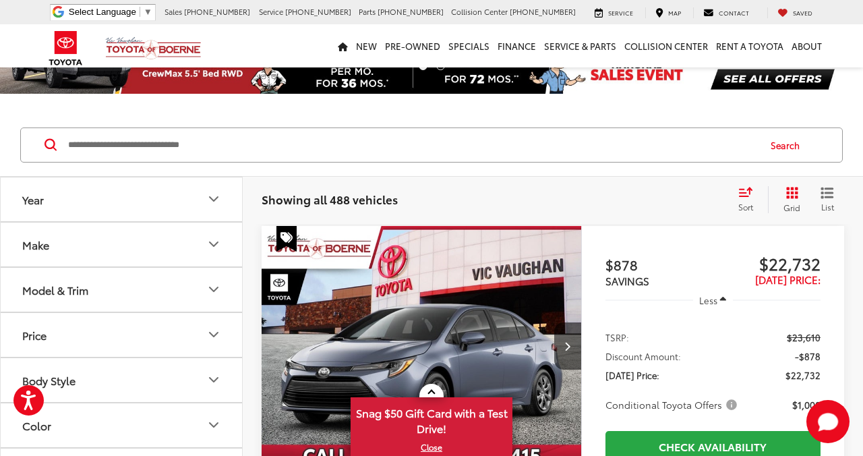
click at [215, 288] on icon "Model & Trim" at bounding box center [214, 289] width 16 height 16
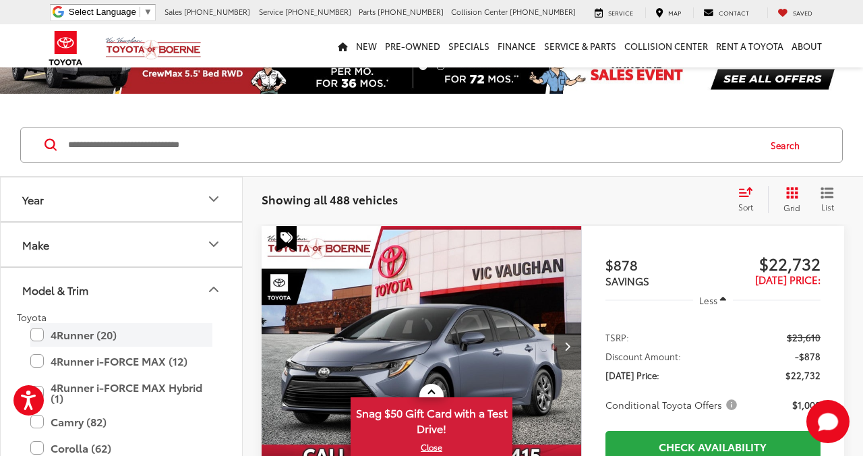
click at [106, 335] on label "4Runner (20)" at bounding box center [121, 335] width 182 height 24
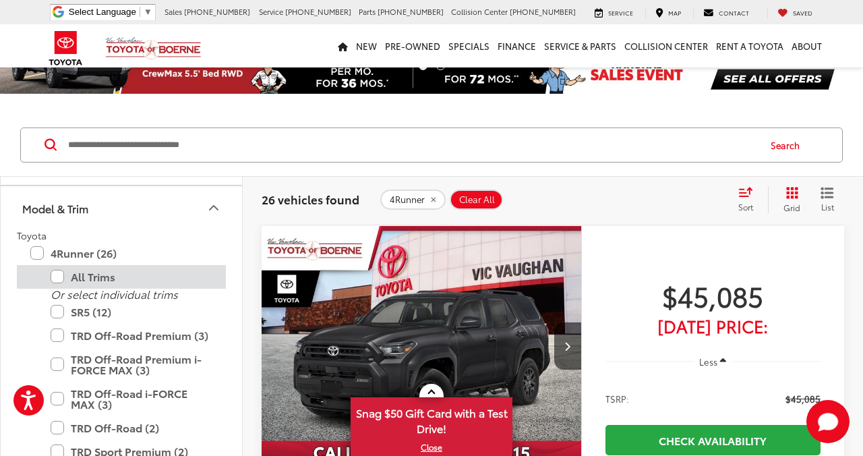
scroll to position [98, 0]
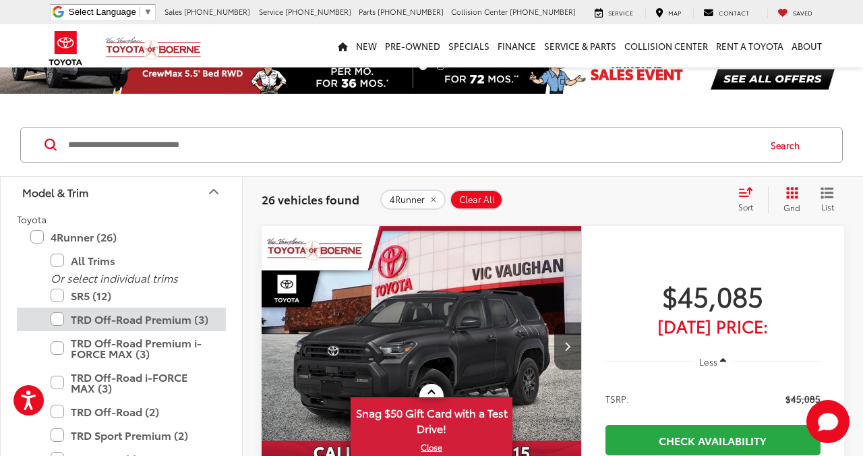
click at [174, 317] on label "TRD Off-Road Premium (3)" at bounding box center [132, 319] width 162 height 24
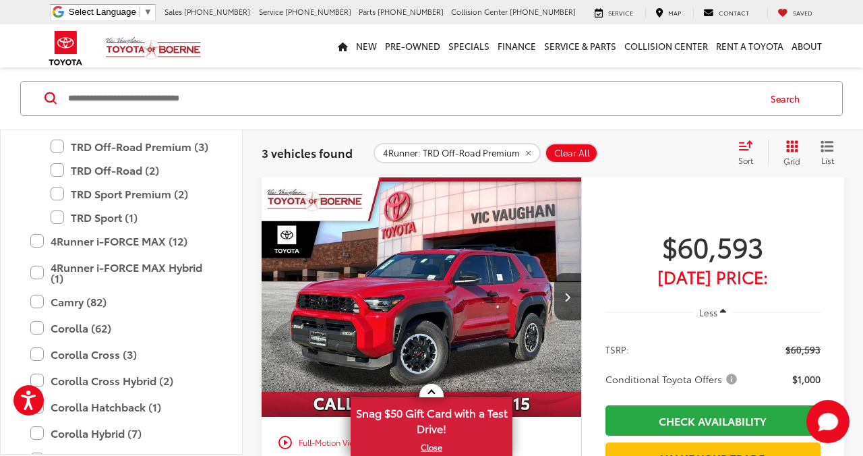
scroll to position [110, 0]
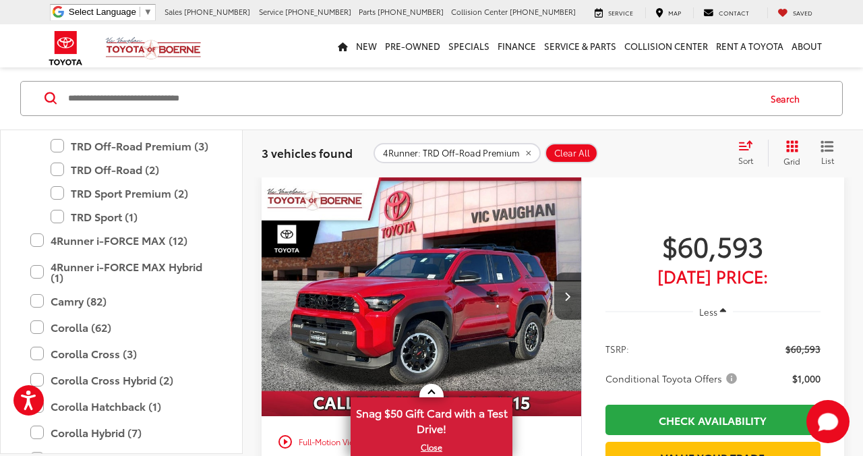
click at [417, 315] on img "2025 Toyota 4Runner TRD Off-Road Premium 0" at bounding box center [421, 296] width 321 height 241
